Goal: Information Seeking & Learning: Check status

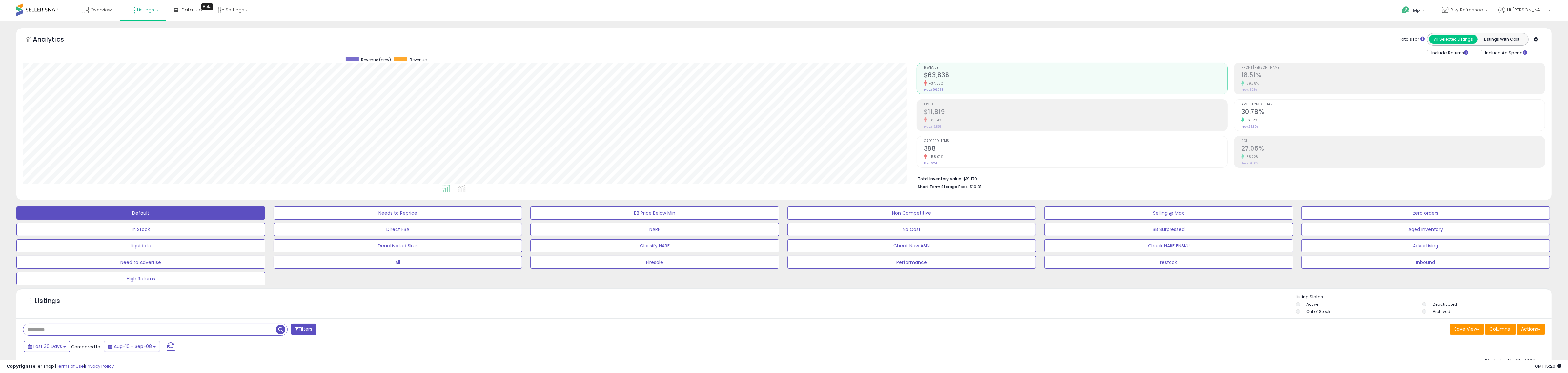
click at [243, 11] on link "Settings" at bounding box center [233, 10] width 40 height 20
click at [236, 35] on link "Store settings" at bounding box center [233, 33] width 29 height 6
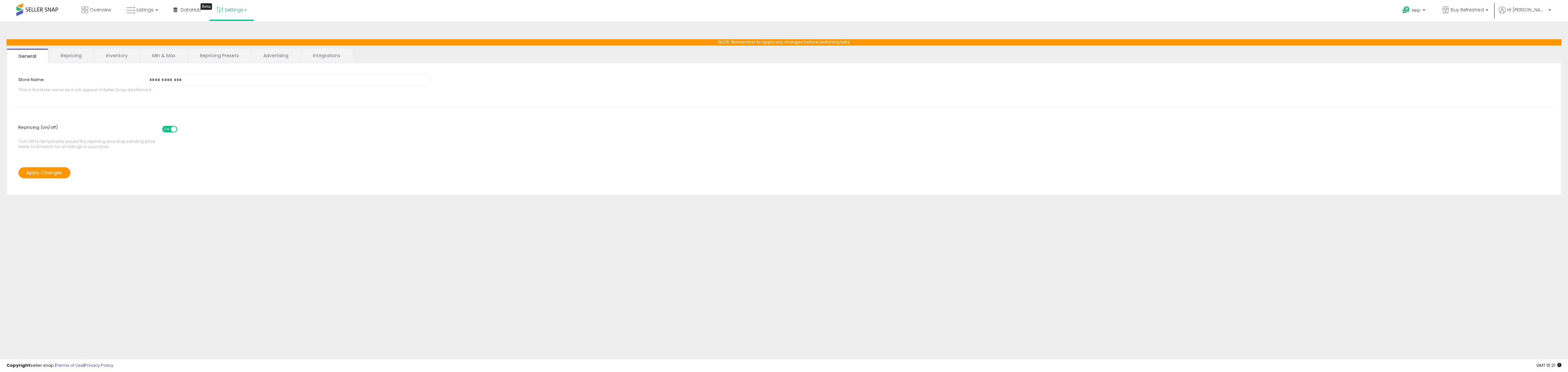
click at [311, 60] on link "Integrations" at bounding box center [327, 55] width 51 height 14
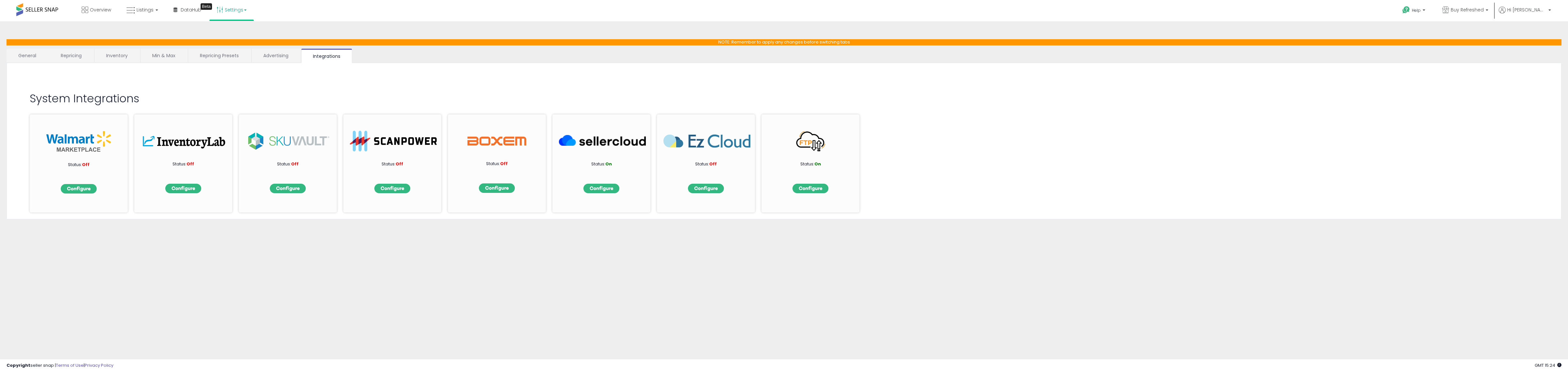
drag, startPoint x: 465, startPoint y: 52, endPoint x: 214, endPoint y: 52, distance: 251.0
click at [460, 52] on ul "General Repricing Inventory Min & Max Repricing Presets Advertising Integrations" at bounding box center [784, 55] width 1555 height 14
click at [137, 9] on span "Listings" at bounding box center [145, 10] width 17 height 7
click at [119, 14] on li "Listings" at bounding box center [142, 11] width 46 height 21
click at [115, 11] on link "Overview" at bounding box center [96, 10] width 39 height 20
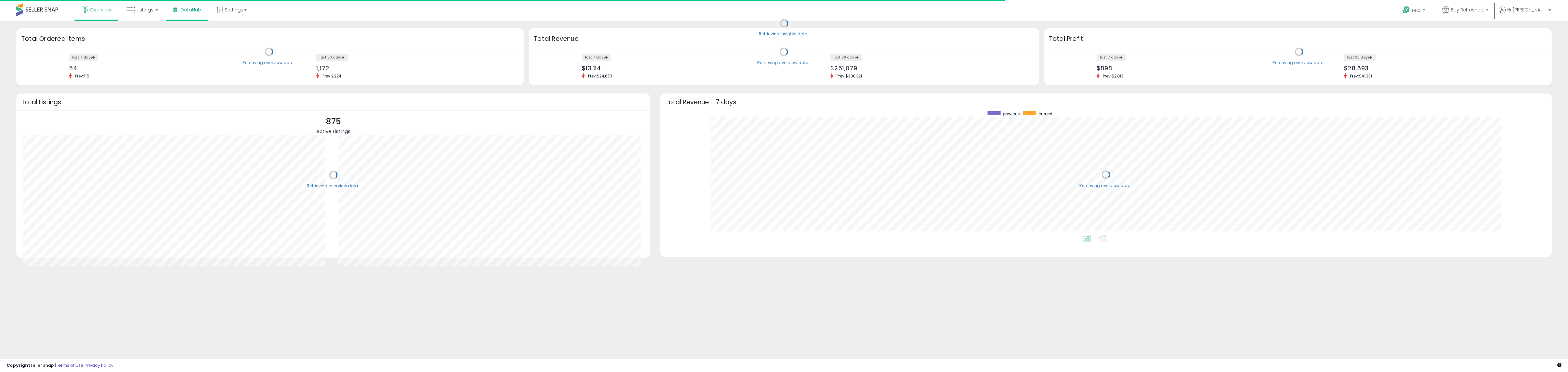
scroll to position [124, 879]
click at [185, 11] on span "DataHub" at bounding box center [191, 10] width 20 height 7
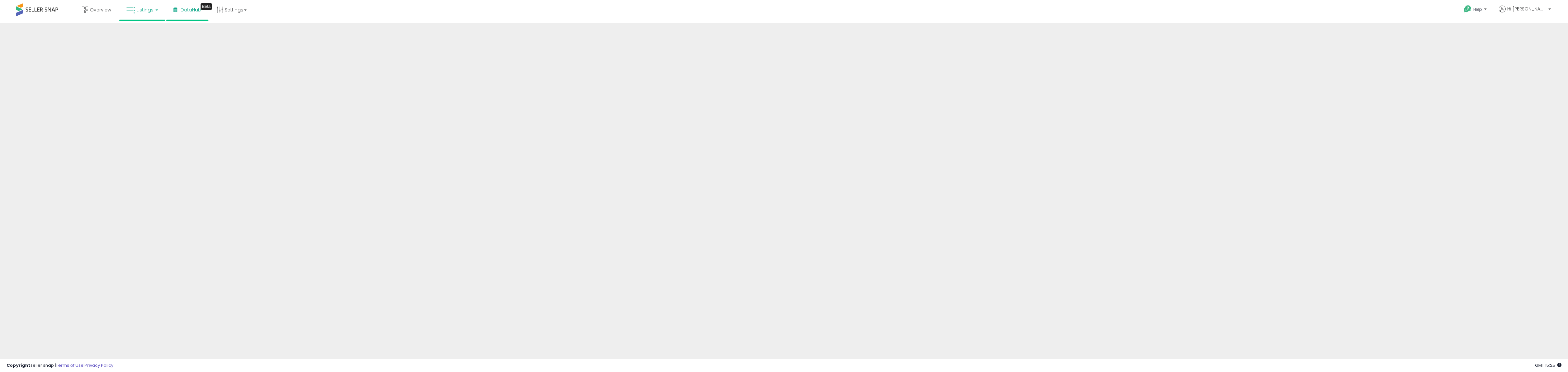
click at [130, 6] on icon at bounding box center [131, 11] width 9 height 9
click at [84, 15] on link "Overview" at bounding box center [96, 10] width 39 height 20
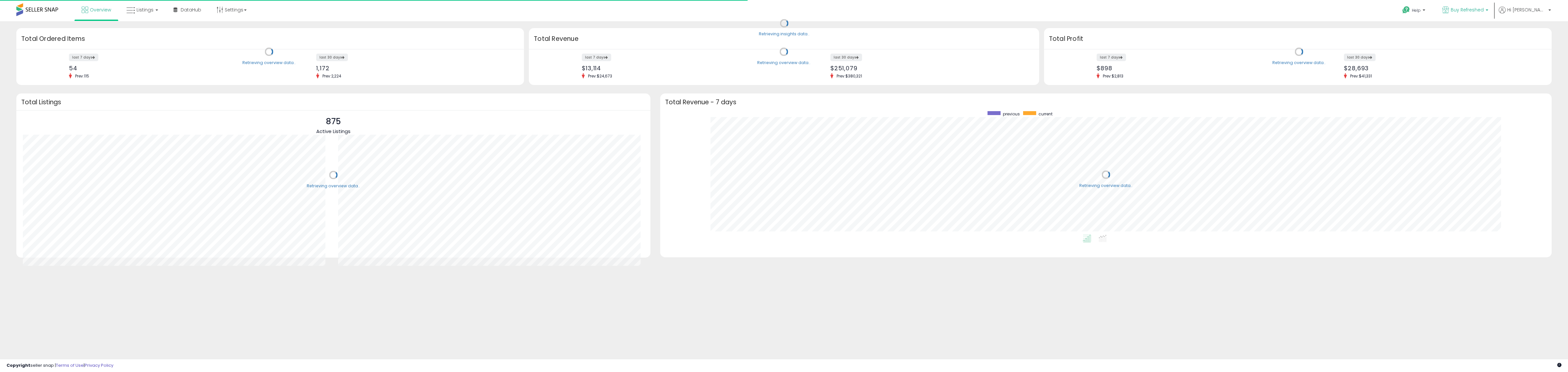
scroll to position [124, 879]
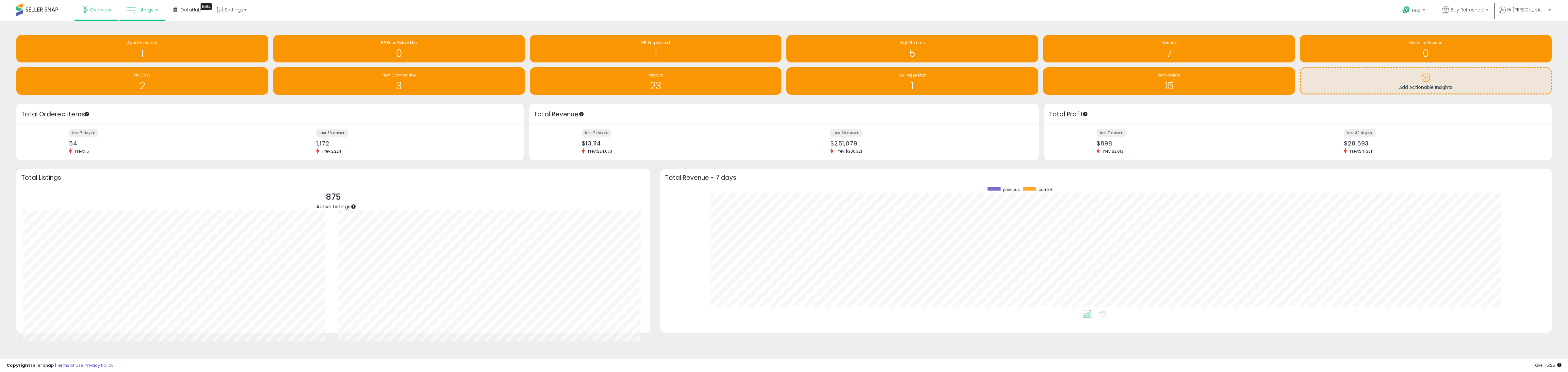
click at [134, 8] on icon at bounding box center [131, 11] width 9 height 9
click at [148, 29] on icon at bounding box center [147, 32] width 29 height 9
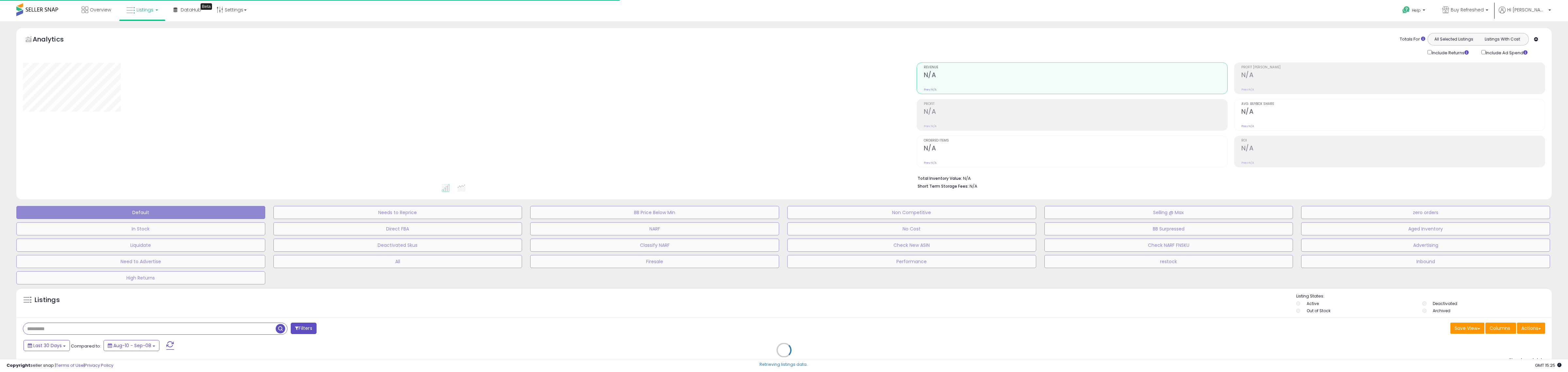
click at [1286, 43] on div "Totals For All Selected Listings Listings With Cost Include Returns Include Ad …" at bounding box center [1228, 44] width 624 height 23
click at [1549, 53] on div "Include Returns Include Ad Spend" at bounding box center [1496, 52] width 147 height 7
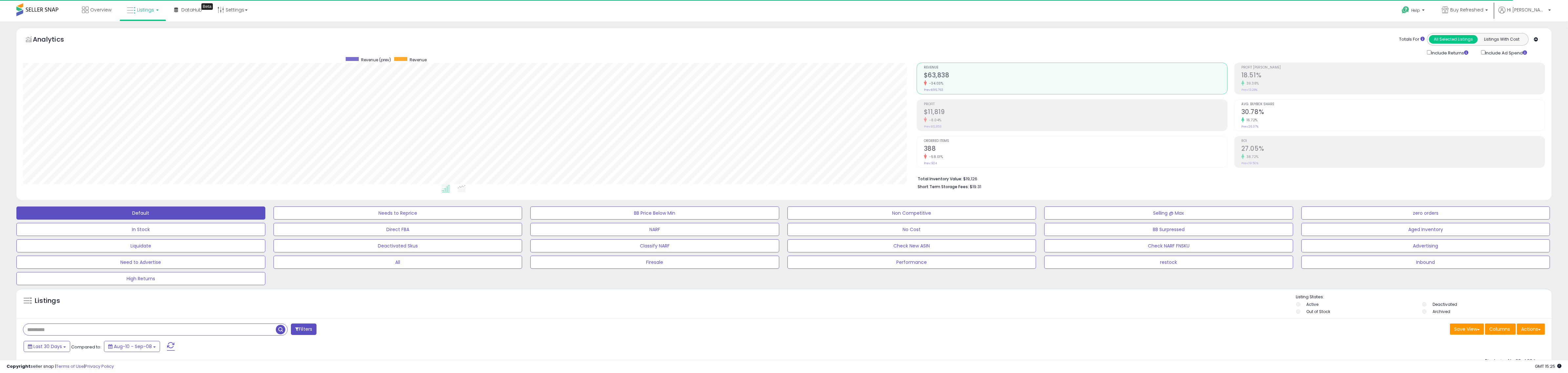
click at [1127, 32] on div "Analytics Totals For All Selected Listings Listings With Cost Include Returns I…" at bounding box center [784, 114] width 1535 height 172
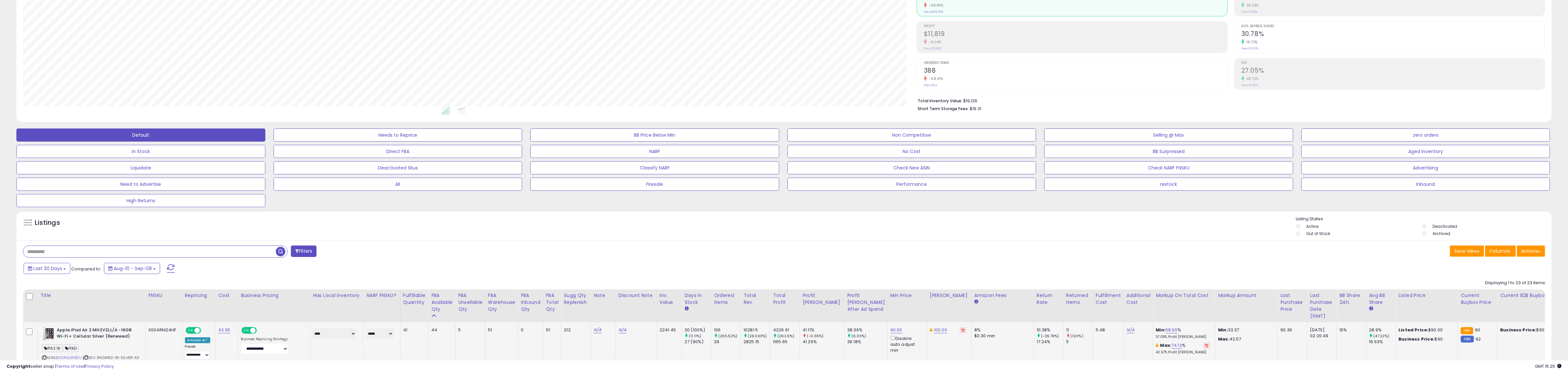
scroll to position [123, 0]
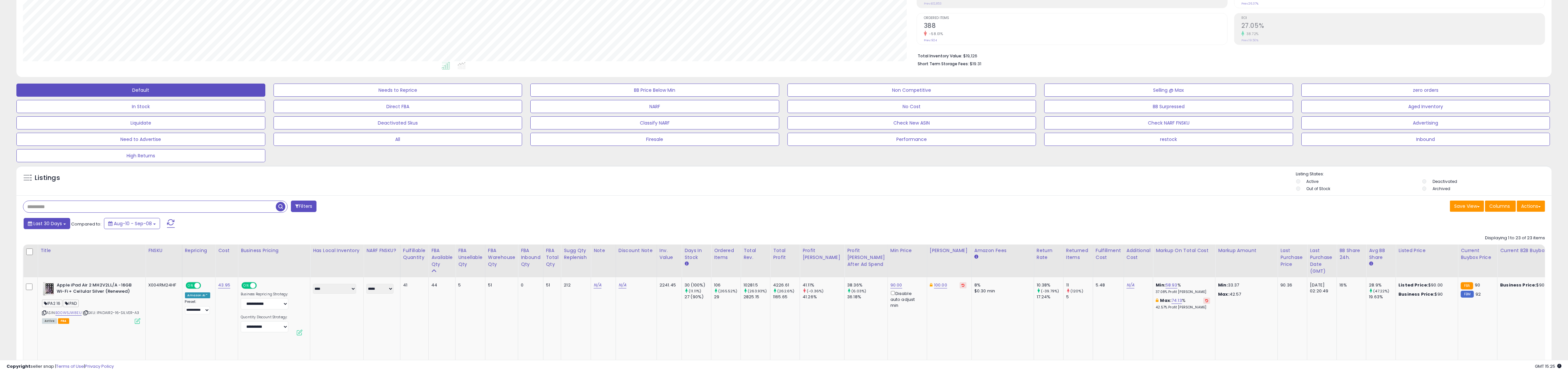
click at [46, 222] on span "Last 30 Days" at bounding box center [48, 224] width 29 height 7
click at [60, 263] on li "Custom Range" at bounding box center [53, 265] width 52 height 9
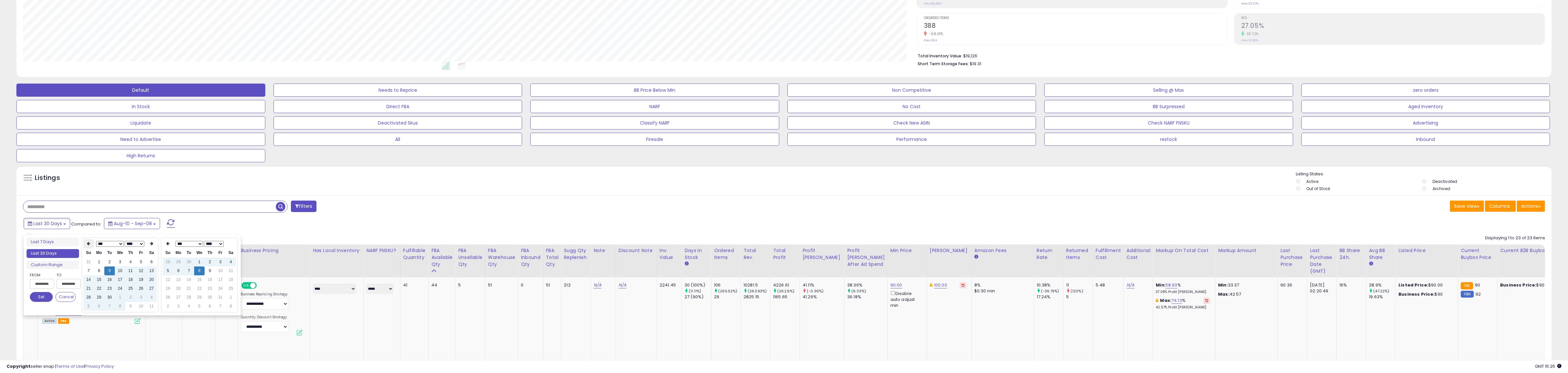
click at [90, 246] on icon at bounding box center [88, 243] width 3 height 4
click at [109, 269] on td "8" at bounding box center [109, 271] width 11 height 9
type input "**********"
drag, startPoint x: 41, startPoint y: 295, endPoint x: 135, endPoint y: 272, distance: 96.8
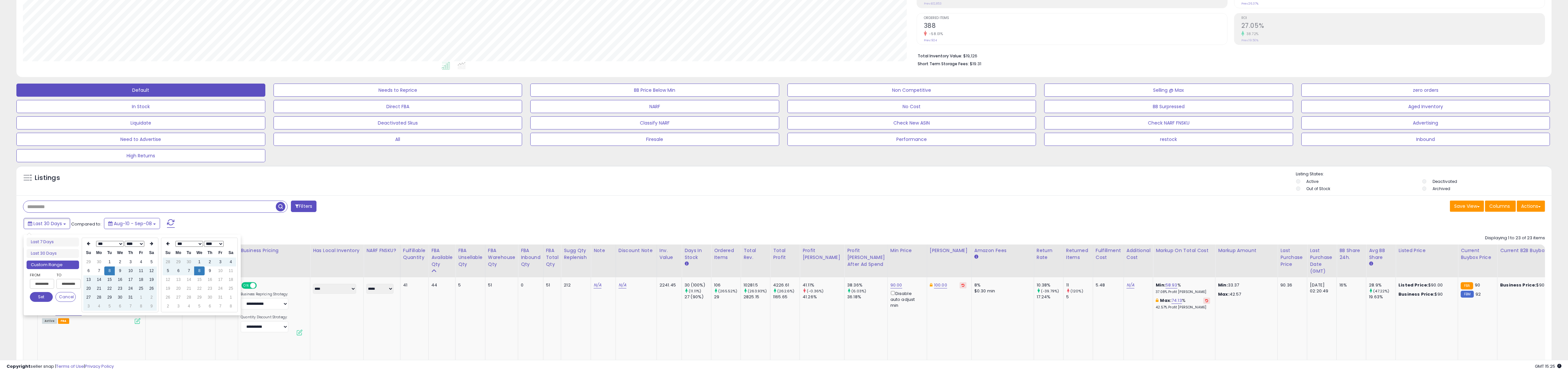
click at [42, 295] on button "Set" at bounding box center [41, 297] width 23 height 10
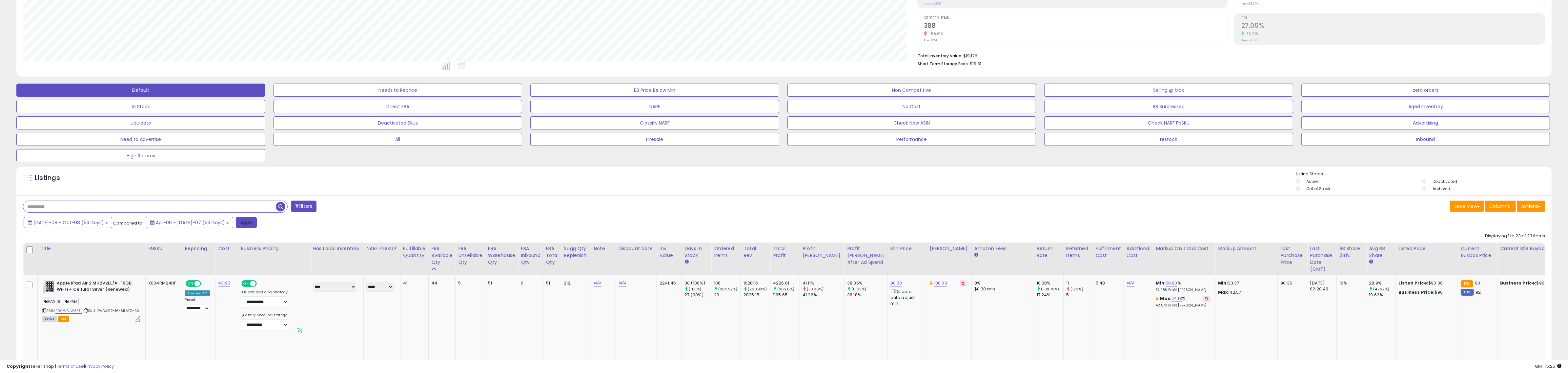
click at [236, 224] on button "Apply" at bounding box center [246, 222] width 21 height 11
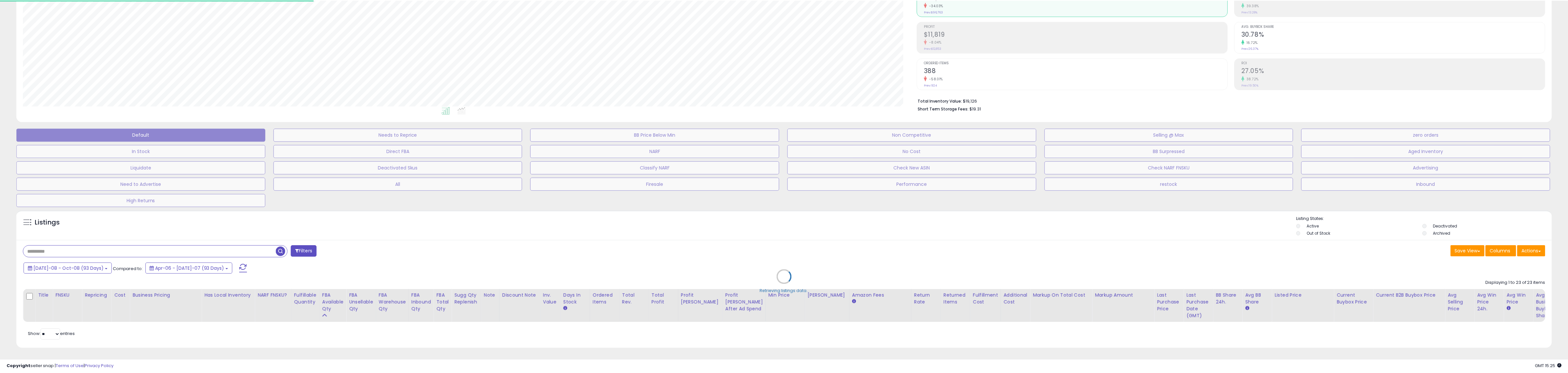
scroll to position [135, 897]
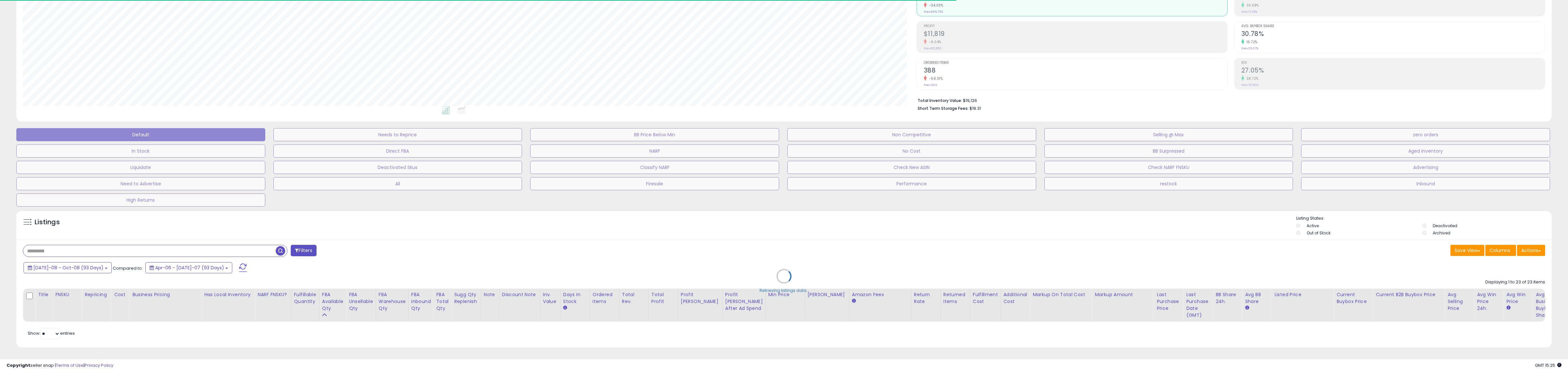
click at [1059, 252] on div "Retrieving listings data.." at bounding box center [784, 281] width 1545 height 149
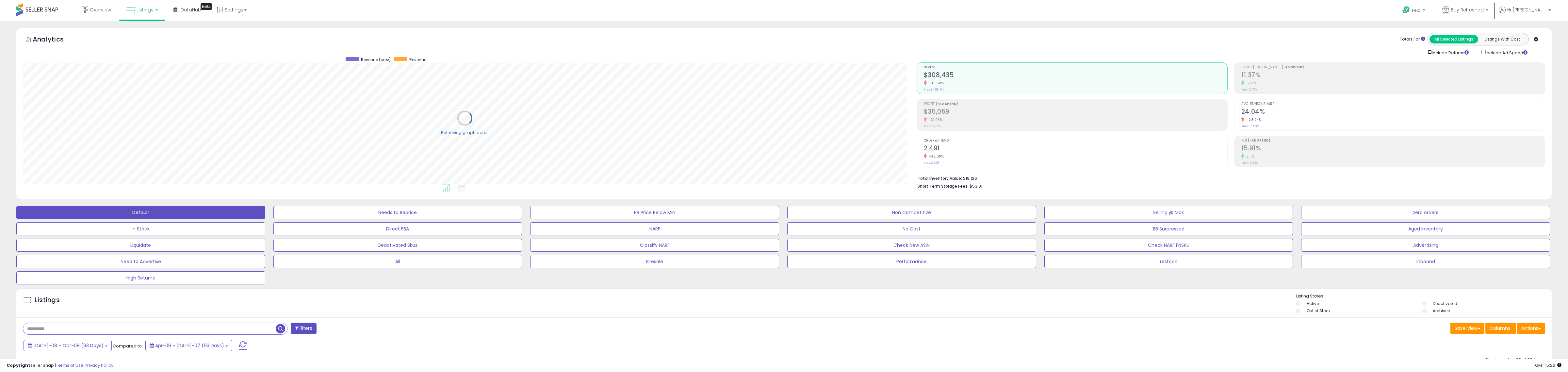
scroll to position [326563, 325779]
click at [1423, 52] on div "Include Returns" at bounding box center [1449, 52] width 54 height 7
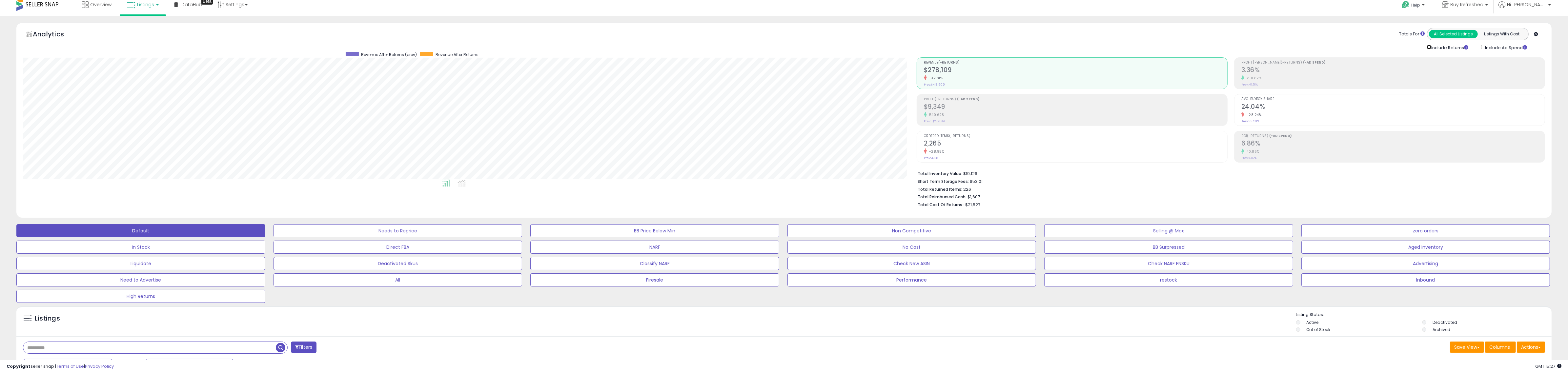
scroll to position [0, 0]
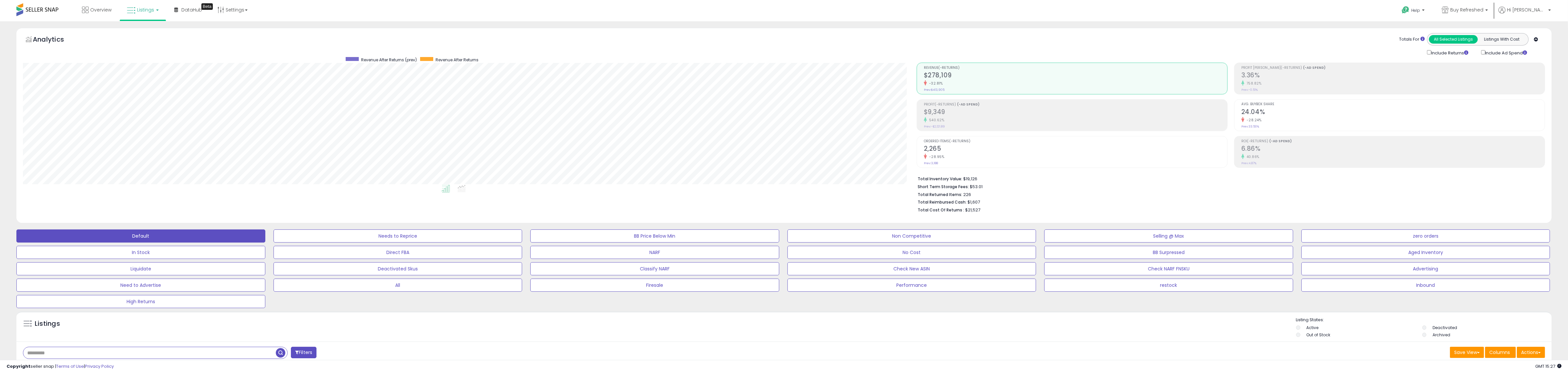
click at [891, 28] on div "Analytics Totals For All Selected Listings Listings With Cost Include Returns I…" at bounding box center [784, 125] width 1535 height 195
click at [893, 40] on div "Analytics Totals For All Selected Listings Listings With Cost Include Returns I…" at bounding box center [784, 44] width 1522 height 23
click at [898, 55] on div "Analytics Totals For All Selected Listings Listings With Cost Include Returns I…" at bounding box center [784, 44] width 1522 height 23
click at [911, 109] on div "Retrieving aggregations.. Revenue (-Returns) $278,109 -32.81% Prev: $413,905 Pr…" at bounding box center [1231, 136] width 638 height 160
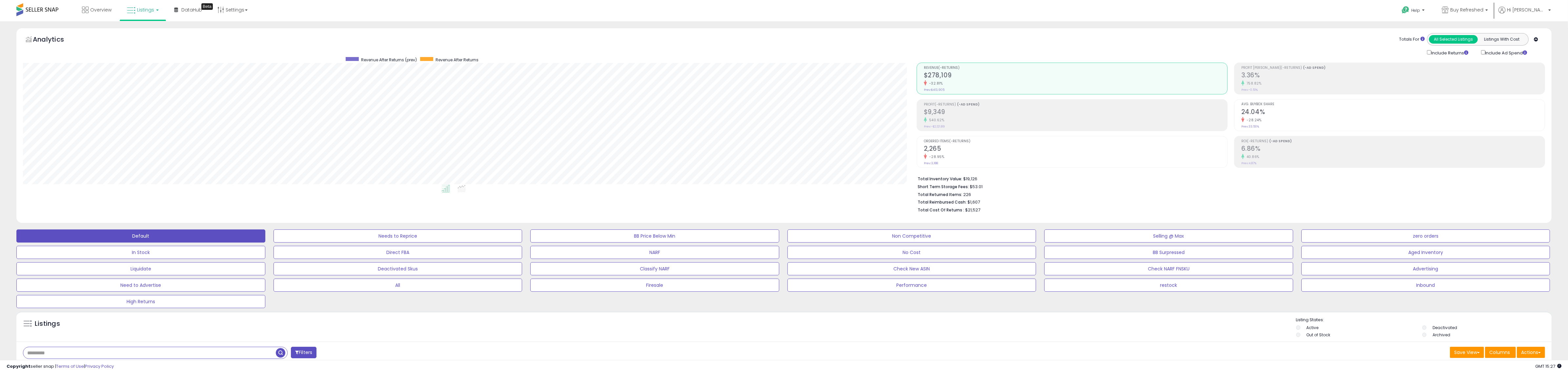
click at [911, 109] on div "Retrieving aggregations.. Revenue (-Returns) $278,109 -32.81% Prev: $413,905 Pr…" at bounding box center [1231, 136] width 638 height 160
click at [910, 116] on div "Retrieving graph data.. Revenue After Returns (prev) Revenue After Returns" at bounding box center [464, 123] width 893 height 135
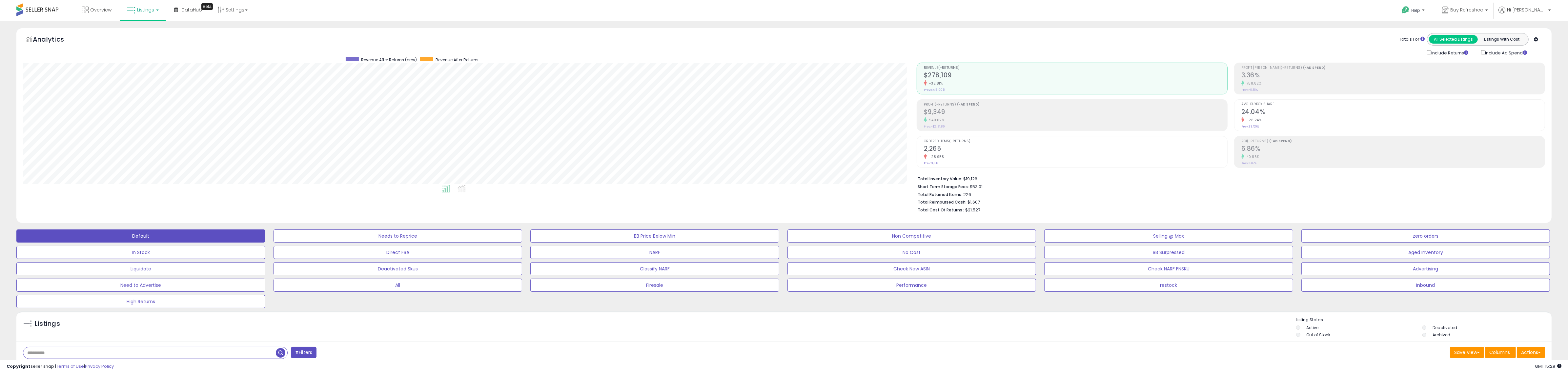
click at [910, 116] on div "Retrieving graph data.. Revenue After Returns (prev) Revenue After Returns" at bounding box center [464, 123] width 893 height 135
click at [1006, 28] on div "Analytics Totals For All Selected Listings Listings With Cost Include Returns I…" at bounding box center [784, 125] width 1535 height 195
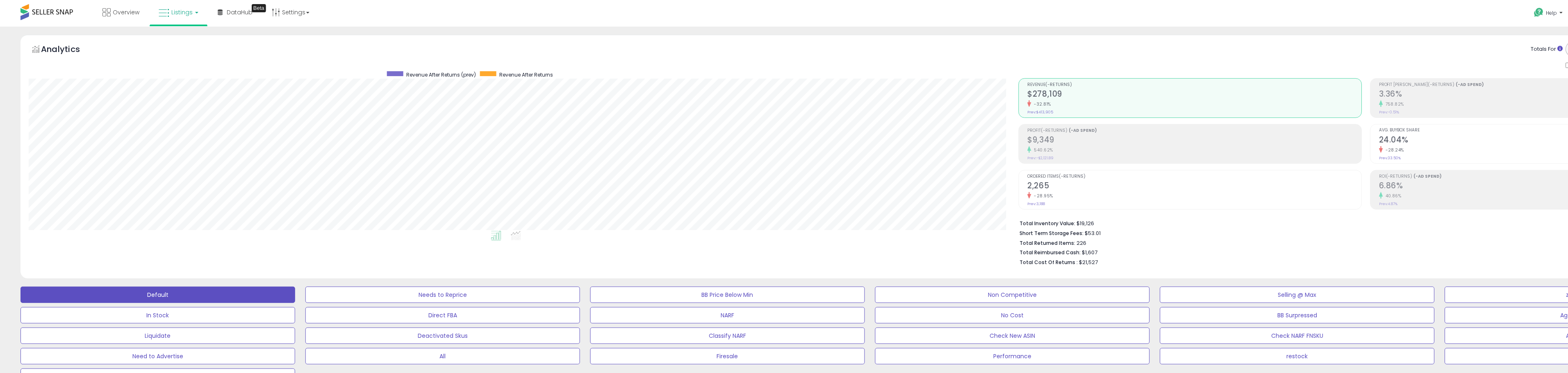
scroll to position [168, 888]
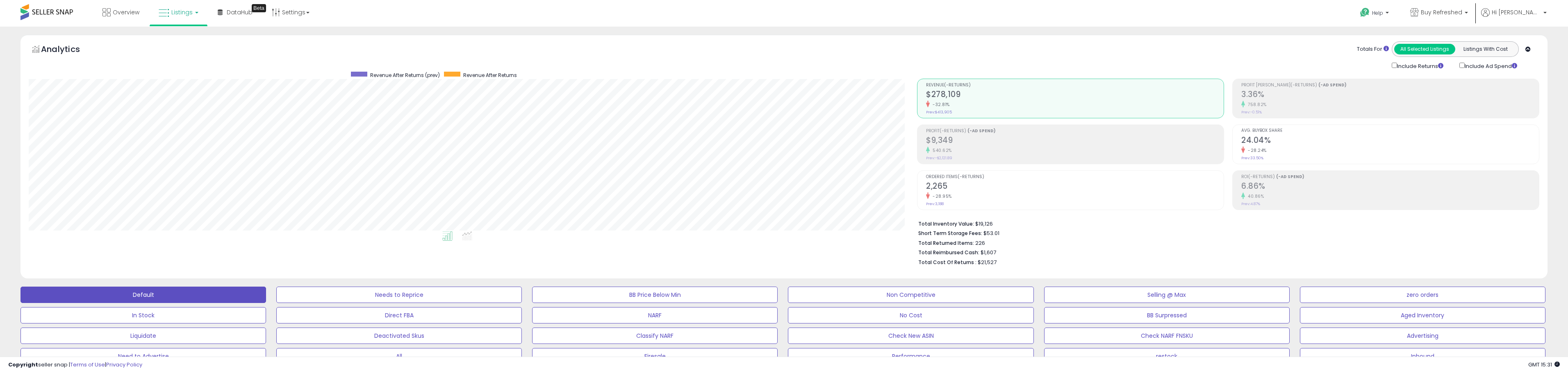
drag, startPoint x: 1288, startPoint y: 84, endPoint x: 1030, endPoint y: 68, distance: 258.5
click at [1030, 68] on div "Totals For All Selected Listings Listings With Cost Include Returns Include Ad …" at bounding box center [1225, 55] width 616 height 29
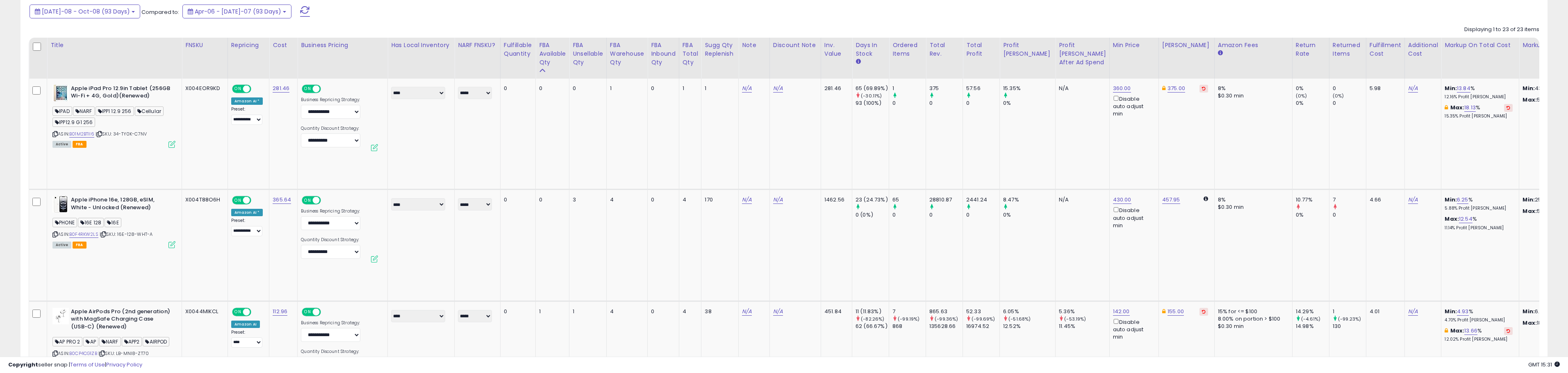
scroll to position [0, 0]
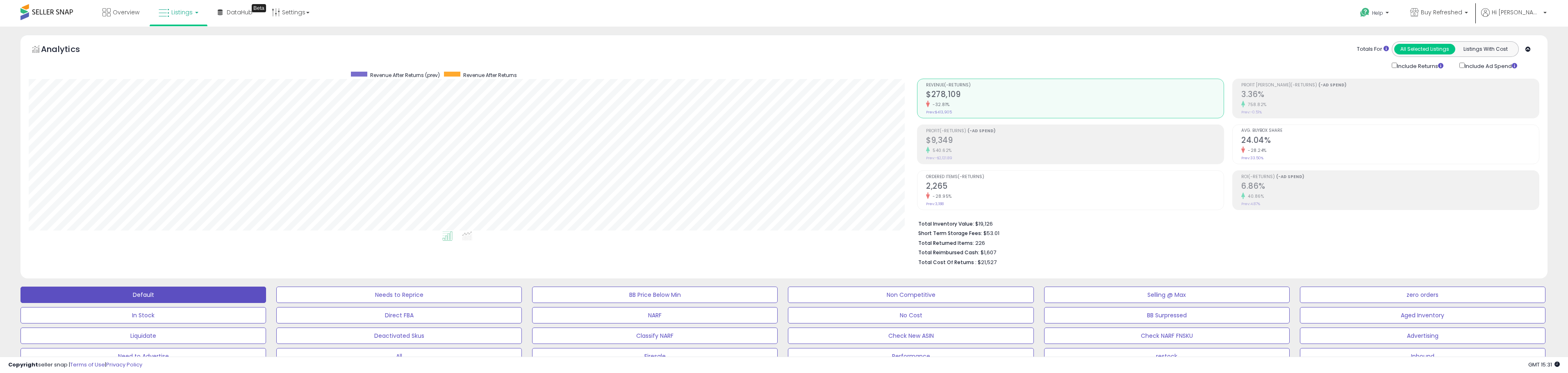
click at [1030, 68] on div "Totals For All Selected Listings Listings With Cost Include Returns Include Ad …" at bounding box center [1225, 55] width 616 height 29
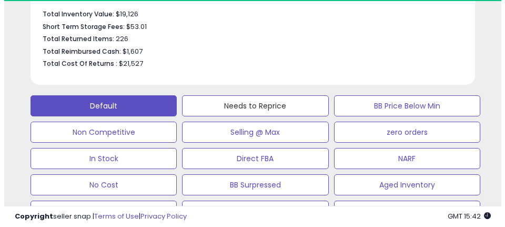
scroll to position [658, 0]
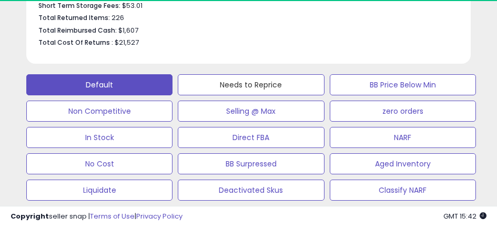
drag, startPoint x: 253, startPoint y: 94, endPoint x: 177, endPoint y: 65, distance: 81.1
click at [253, 94] on button "Needs to Reprice" at bounding box center [251, 84] width 146 height 21
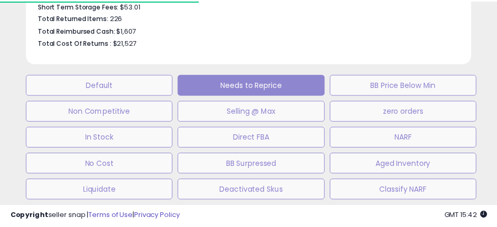
scroll to position [205, 447]
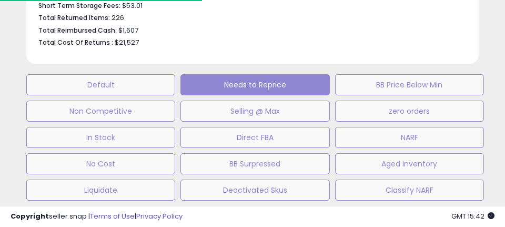
select select "**"
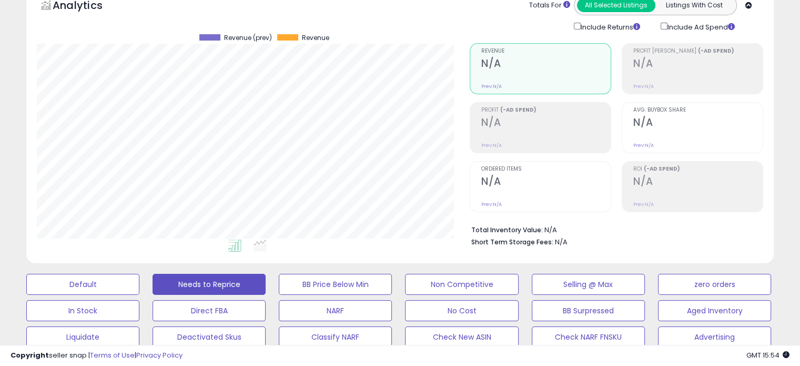
scroll to position [0, 0]
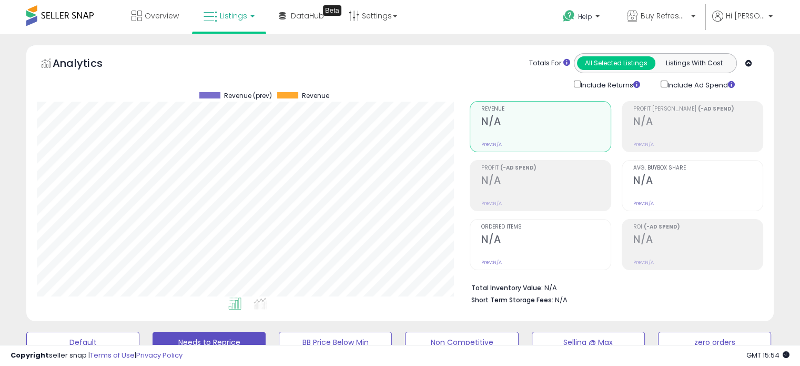
click at [492, 56] on div "Totals For All Selected Listings Listings With Cost Include Returns Include Ad …" at bounding box center [613, 71] width 286 height 37
click at [379, 52] on div "Analytics Totals For All Selected Listings Listings With Cost Include Returns I…" at bounding box center [400, 183] width 748 height 276
